Goal: Task Accomplishment & Management: Manage account settings

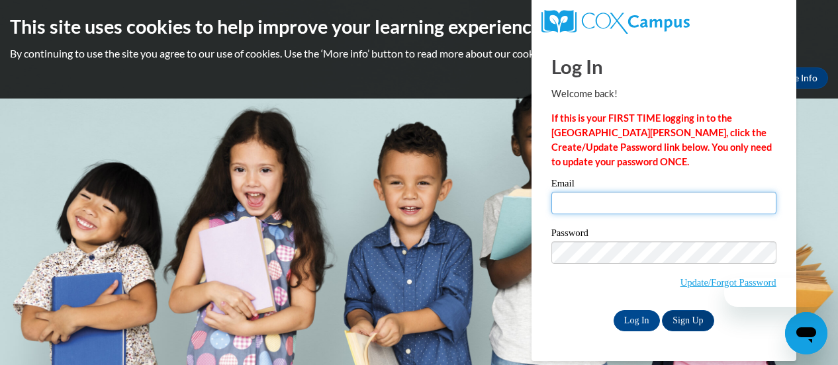
click at [563, 195] on input "Email" at bounding box center [663, 203] width 225 height 23
type input "[EMAIL_ADDRESS][DOMAIN_NAME]"
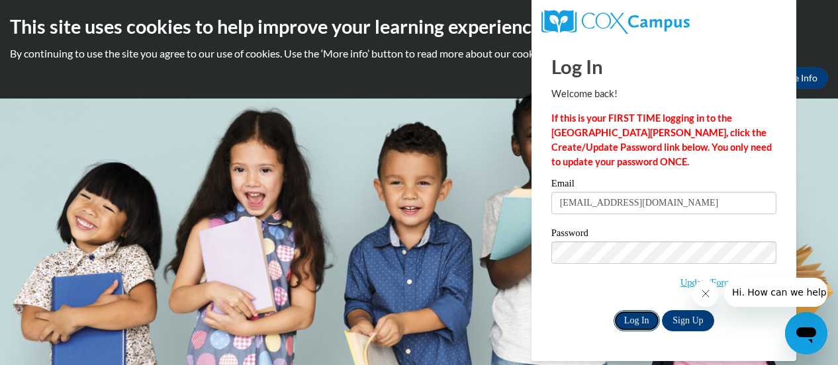
click at [641, 318] on input "Log In" at bounding box center [637, 320] width 46 height 21
